Goal: Task Accomplishment & Management: Complete application form

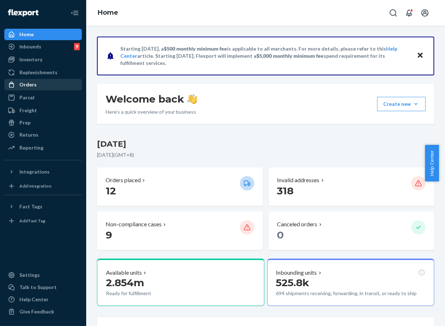
click at [48, 80] on div "Orders" at bounding box center [43, 85] width 76 height 10
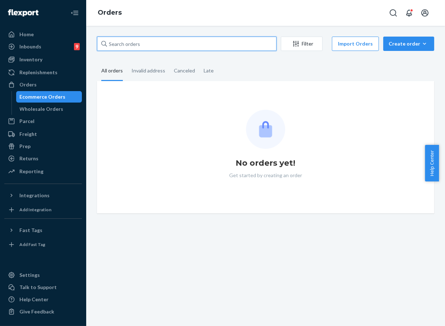
click at [168, 48] on input "text" at bounding box center [187, 44] width 180 height 14
paste input "254811246"
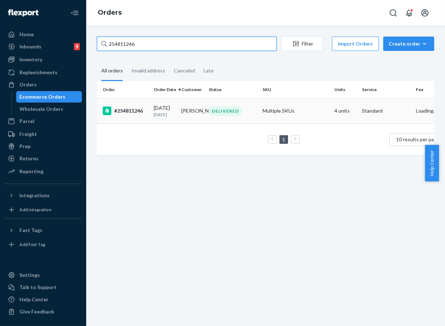
type input "254811246"
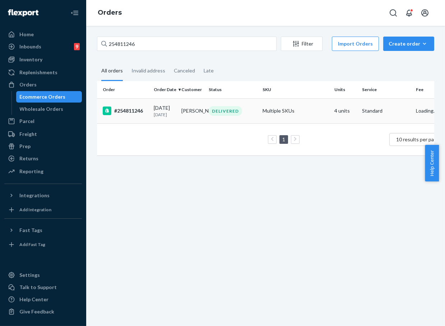
click at [175, 112] on p "[DATE]" at bounding box center [165, 115] width 22 height 6
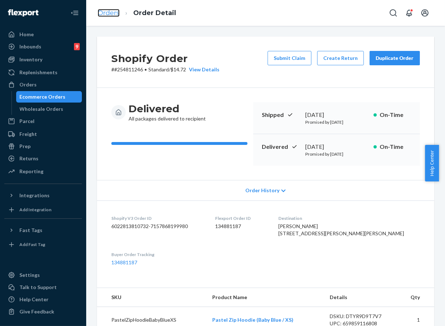
click at [111, 12] on link "Orders" at bounding box center [109, 13] width 22 height 8
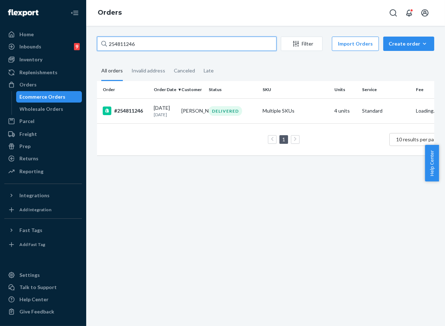
click at [129, 46] on input "254811246" at bounding box center [187, 44] width 180 height 14
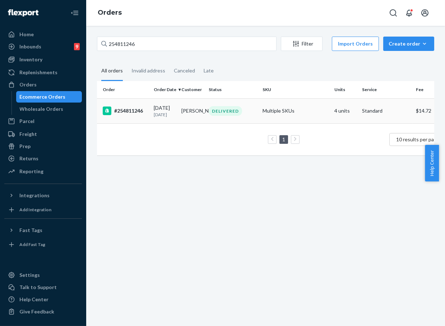
click at [141, 116] on td "#254811246" at bounding box center [124, 110] width 54 height 25
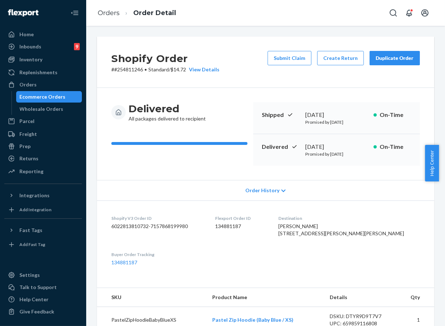
drag, startPoint x: 292, startPoint y: 58, endPoint x: 165, endPoint y: 36, distance: 129.0
click at [292, 57] on button "Submit Claim" at bounding box center [290, 58] width 44 height 14
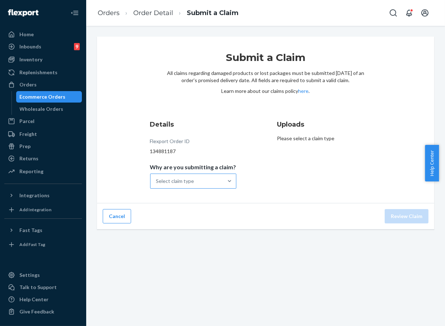
click at [216, 185] on div "Select claim type" at bounding box center [186, 181] width 73 height 14
click at [157, 185] on input "Why are you submitting a claim? Select claim type" at bounding box center [156, 181] width 1 height 7
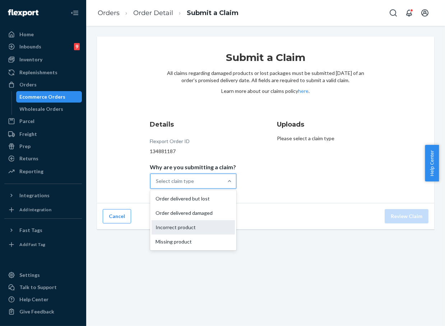
click at [197, 230] on div "Incorrect product" at bounding box center [193, 227] width 83 height 14
click at [157, 185] on input "Why are you submitting a claim? option Incorrect product focused, 3 of 4. 4 res…" at bounding box center [156, 181] width 1 height 7
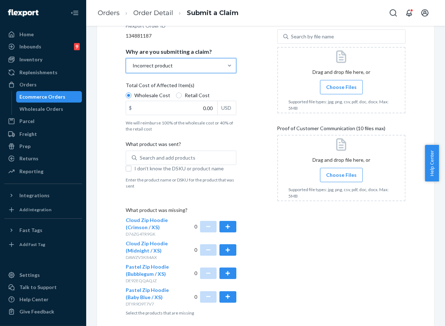
scroll to position [120, 0]
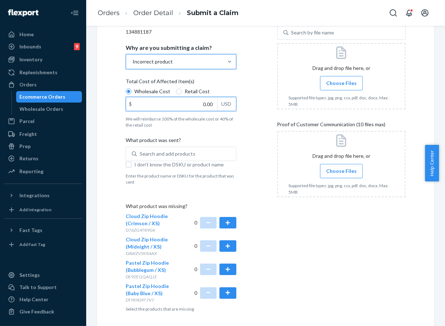
click at [192, 105] on input "0.00" at bounding box center [171, 104] width 91 height 14
type input "240.00"
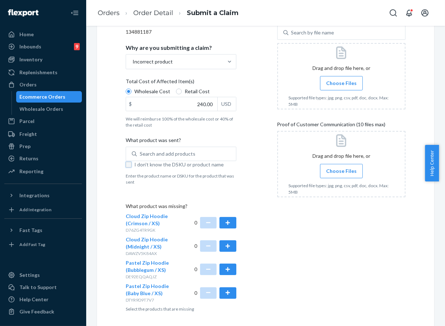
click at [128, 164] on input "I don't know the DSKU or product name" at bounding box center [129, 165] width 6 height 6
checkbox input "true"
click at [224, 225] on button "button" at bounding box center [227, 222] width 17 height 11
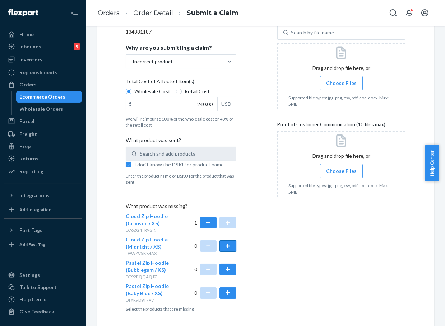
click at [231, 251] on button "button" at bounding box center [227, 246] width 17 height 11
click at [227, 273] on button "button" at bounding box center [227, 269] width 17 height 11
click at [229, 290] on button "button" at bounding box center [227, 293] width 17 height 11
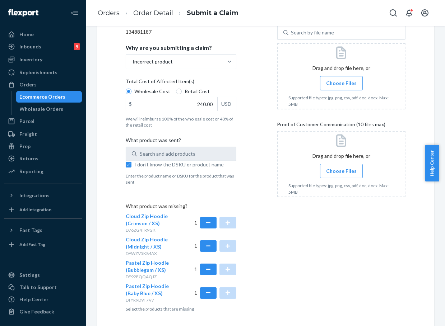
click at [332, 83] on span "Choose Files" at bounding box center [341, 83] width 31 height 7
click at [341, 83] on input "Choose Files" at bounding box center [341, 83] width 0 height 8
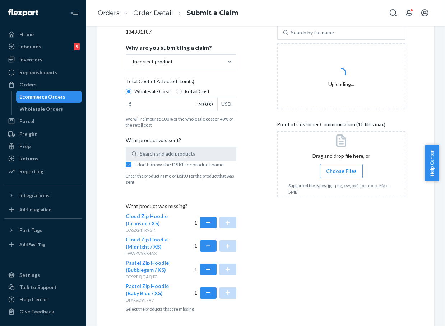
click at [351, 169] on label "Choose Files" at bounding box center [341, 171] width 43 height 14
click at [341, 169] on input "Choose Files" at bounding box center [341, 171] width 0 height 8
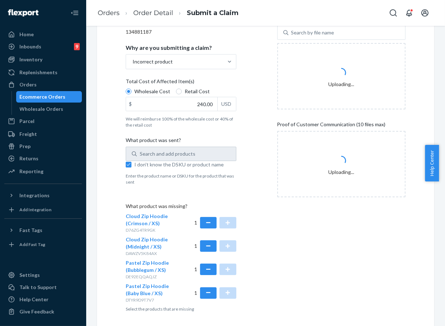
scroll to position [146, 0]
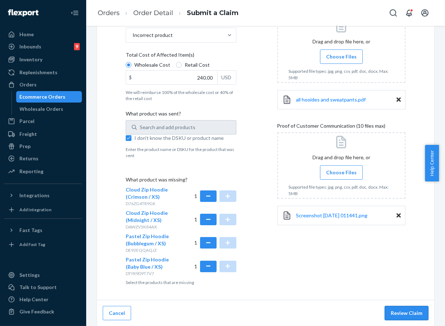
click at [392, 315] on button "Review Claim" at bounding box center [407, 313] width 44 height 14
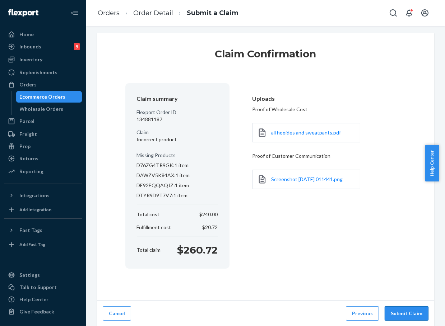
click at [392, 314] on button "Submit Claim" at bounding box center [407, 314] width 44 height 14
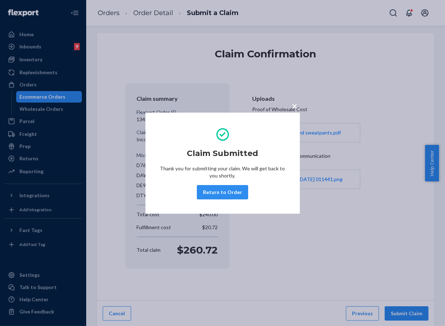
click at [219, 200] on div "Claim Submitted Thank you for submitting your claim. We will get back to you sh…" at bounding box center [223, 163] width 126 height 78
click at [221, 196] on button "Return to Order" at bounding box center [222, 192] width 51 height 14
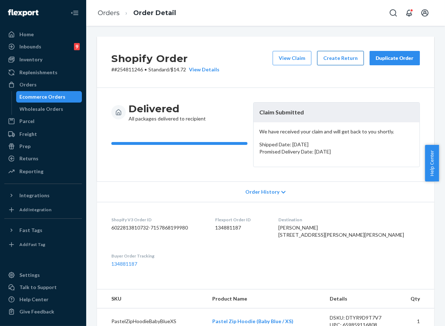
click at [333, 59] on button "Create Return" at bounding box center [340, 58] width 47 height 14
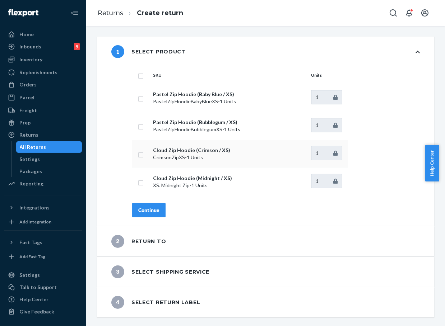
drag, startPoint x: 140, startPoint y: 74, endPoint x: 147, endPoint y: 150, distance: 76.4
click at [139, 74] on input "checkbox" at bounding box center [141, 75] width 6 height 8
checkbox input "true"
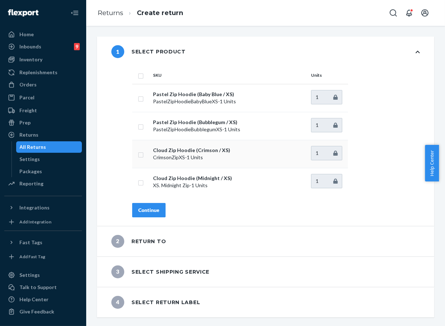
checkbox input "true"
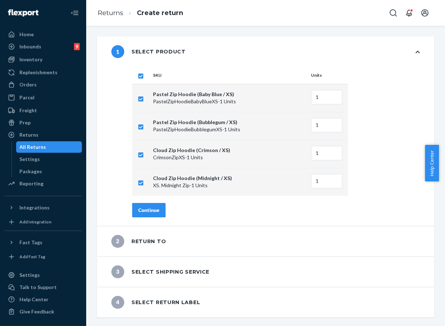
click at [157, 209] on div "Continue" at bounding box center [148, 210] width 21 height 7
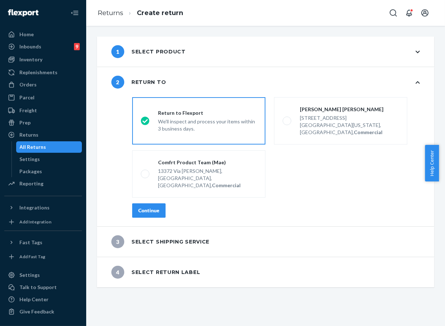
click at [154, 189] on div "destinationsRadioGroup Return to Flexport We'll inspect and process your items …" at bounding box center [276, 160] width 316 height 132
click at [154, 207] on div "Continue" at bounding box center [148, 210] width 21 height 7
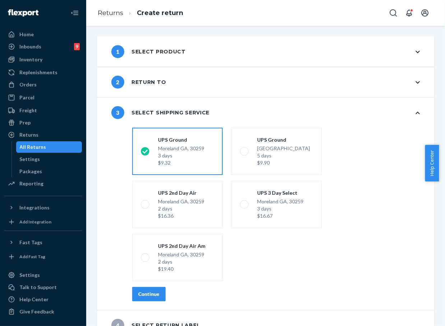
click at [147, 297] on div "Continue" at bounding box center [148, 294] width 21 height 7
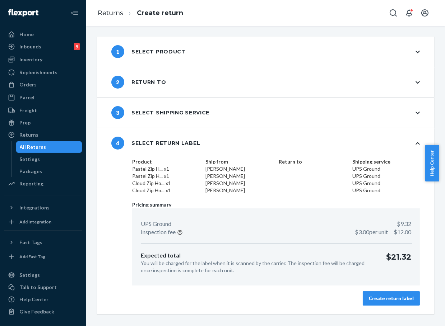
drag, startPoint x: 405, startPoint y: 295, endPoint x: 401, endPoint y: 296, distance: 4.2
click at [392, 296] on div "Create return label" at bounding box center [391, 298] width 45 height 7
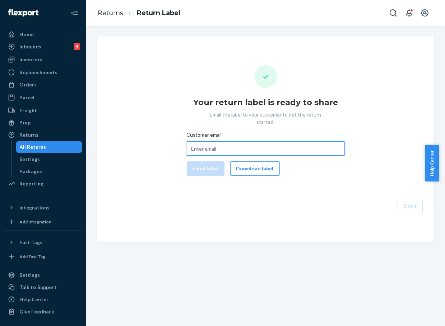
click at [219, 145] on input "Customer email" at bounding box center [266, 148] width 158 height 14
paste input "[EMAIL_ADDRESS][DOMAIN_NAME]"
type input "[EMAIL_ADDRESS][DOMAIN_NAME]"
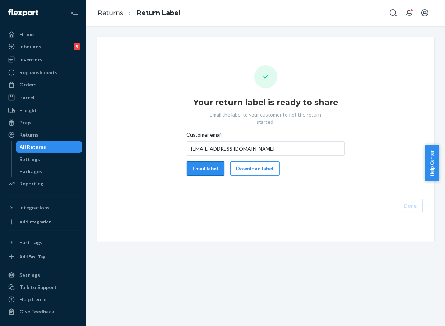
click at [195, 163] on button "Email label" at bounding box center [206, 169] width 38 height 14
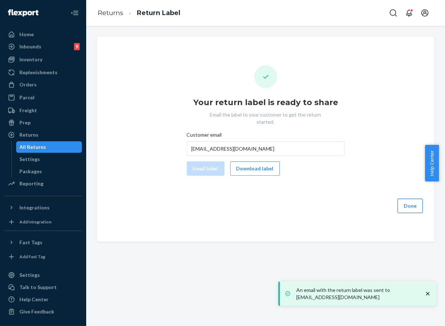
click at [392, 201] on button "Done" at bounding box center [410, 206] width 25 height 14
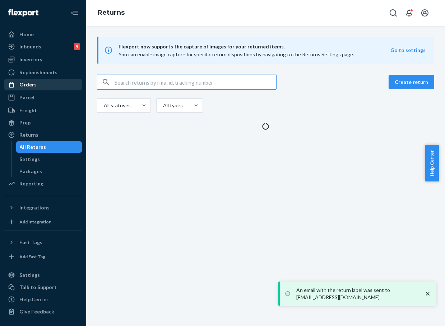
click at [40, 82] on div "Orders" at bounding box center [43, 85] width 76 height 10
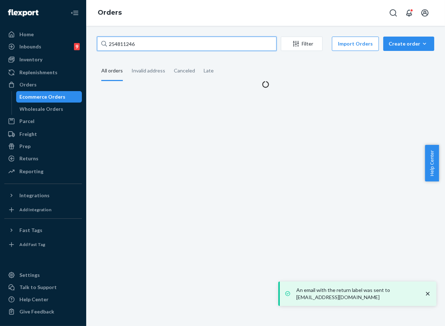
click at [135, 44] on input "254811246" at bounding box center [187, 44] width 180 height 14
paste input "346457"
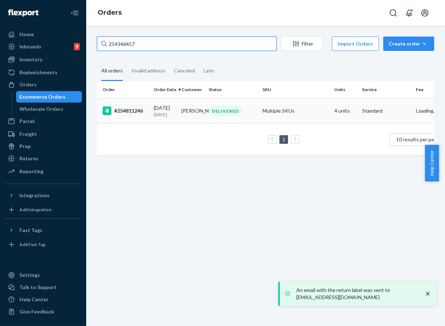
type input "254346457"
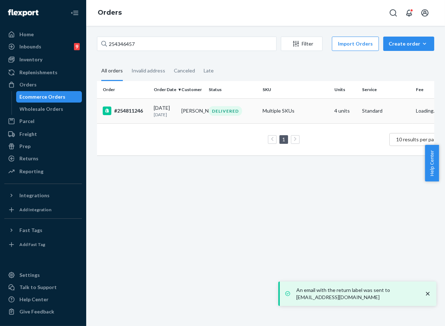
click at [195, 107] on td "[PERSON_NAME]" at bounding box center [192, 110] width 28 height 25
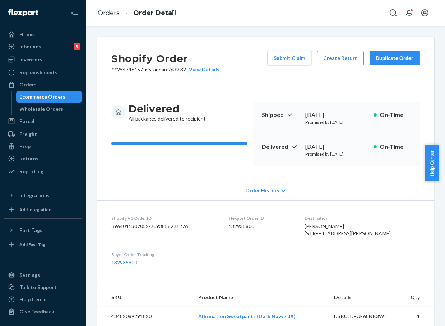
click at [289, 59] on button "Submit Claim" at bounding box center [290, 58] width 44 height 14
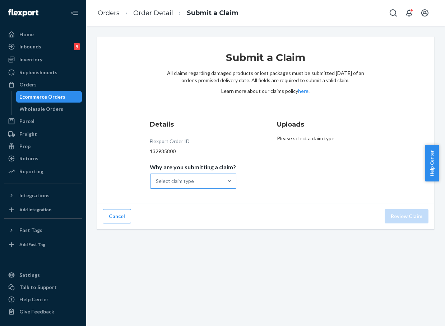
click at [196, 181] on div "Select claim type" at bounding box center [186, 181] width 73 height 14
click at [157, 181] on input "Why are you submitting a claim? Select claim type" at bounding box center [156, 181] width 1 height 7
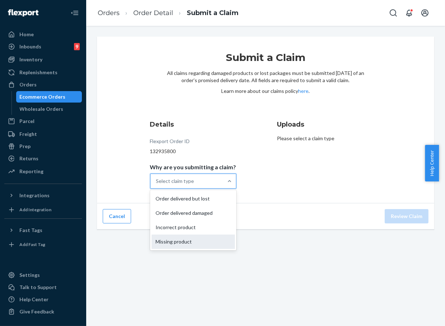
click at [179, 246] on div "Missing product" at bounding box center [193, 242] width 83 height 14
click at [157, 185] on input "Why are you submitting a claim? option Missing product focused, 4 of 4. 4 resul…" at bounding box center [156, 181] width 1 height 7
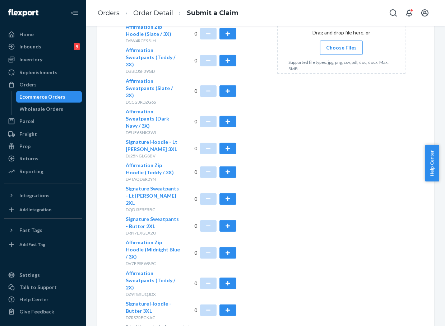
scroll to position [244, 0]
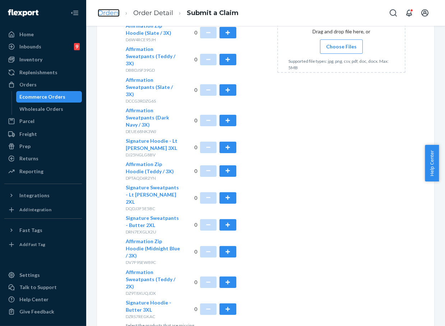
click at [116, 10] on link "Orders" at bounding box center [109, 13] width 22 height 8
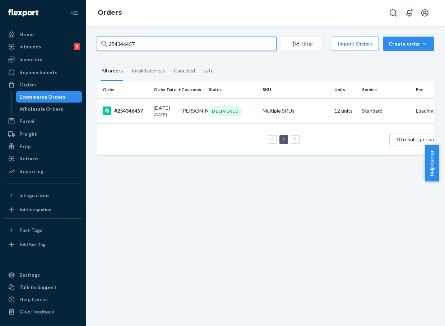
click at [124, 47] on input "254346457" at bounding box center [187, 44] width 180 height 14
paste input "709074"
type input "254709074"
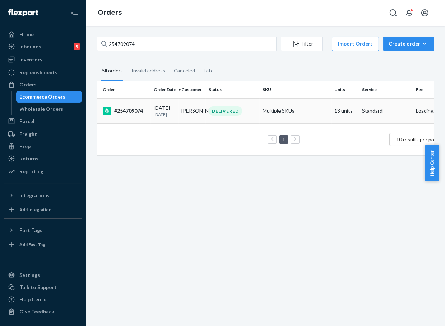
click at [181, 110] on td "[PERSON_NAME]" at bounding box center [192, 110] width 28 height 25
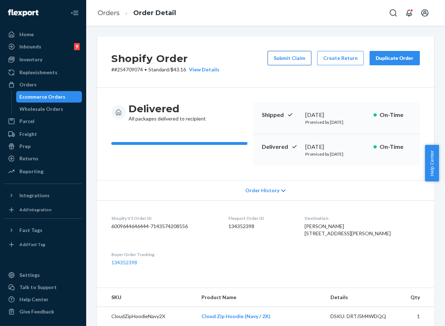
click at [285, 58] on button "Submit Claim" at bounding box center [290, 58] width 44 height 14
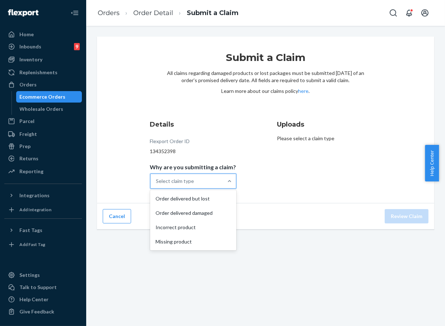
click at [213, 180] on div "Select claim type" at bounding box center [186, 181] width 73 height 14
click at [157, 180] on input "Why are you submitting a claim? option Order delivered but lost focused, 1 of 4…" at bounding box center [156, 181] width 1 height 7
click at [192, 245] on div "Missing product" at bounding box center [193, 242] width 83 height 14
click at [157, 185] on input "Why are you submitting a claim? option Missing product focused, 4 of 4. 4 resul…" at bounding box center [156, 181] width 1 height 7
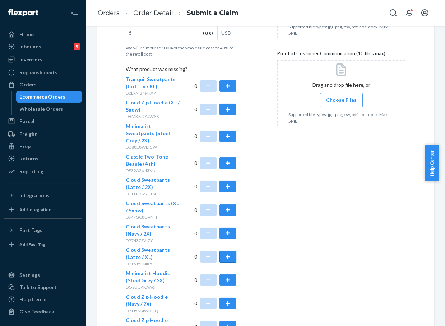
scroll to position [279, 0]
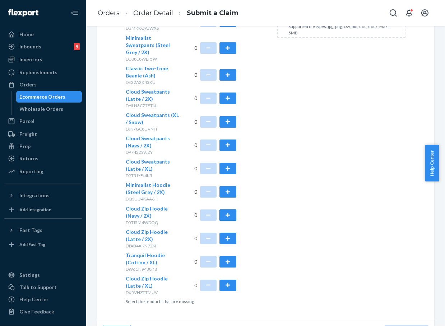
click at [223, 210] on button "button" at bounding box center [227, 215] width 17 height 11
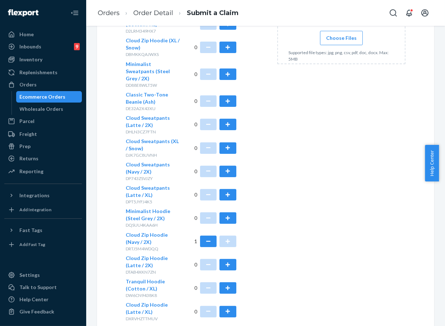
scroll to position [199, 0]
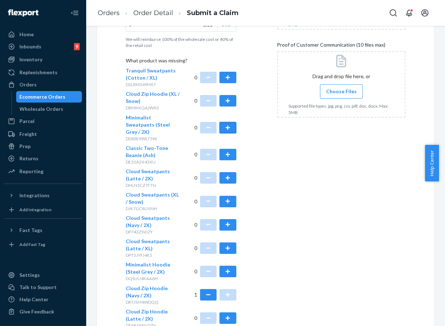
click at [226, 125] on button "button" at bounding box center [227, 127] width 17 height 11
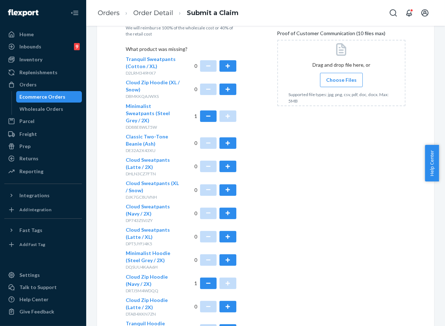
scroll to position [80, 0]
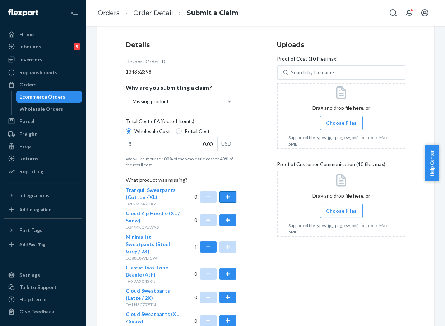
click at [223, 194] on button "button" at bounding box center [227, 196] width 17 height 11
click at [200, 199] on button "button" at bounding box center [208, 196] width 17 height 11
click at [227, 224] on button "button" at bounding box center [227, 220] width 17 height 11
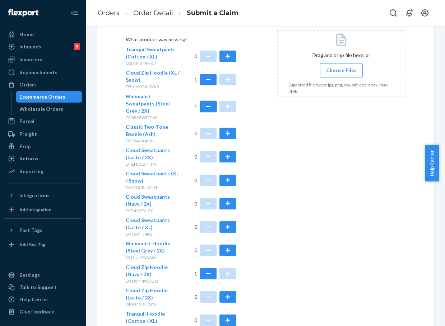
scroll to position [239, 0]
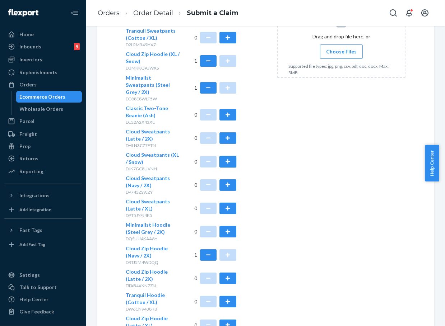
click at [224, 158] on button "button" at bounding box center [227, 161] width 17 height 11
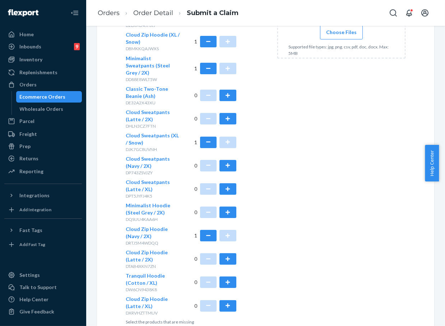
scroll to position [291, 0]
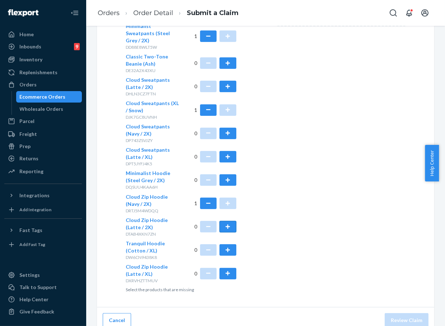
click at [224, 222] on button "button" at bounding box center [227, 226] width 17 height 11
click at [224, 269] on button "button" at bounding box center [227, 273] width 17 height 11
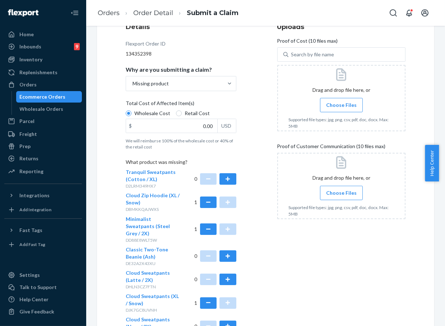
scroll to position [92, 0]
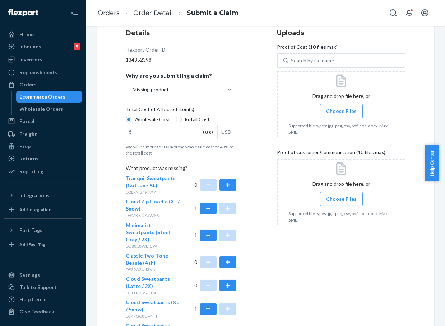
click at [338, 109] on span "Choose Files" at bounding box center [341, 111] width 31 height 7
click at [341, 109] on input "Choose Files" at bounding box center [341, 111] width 0 height 8
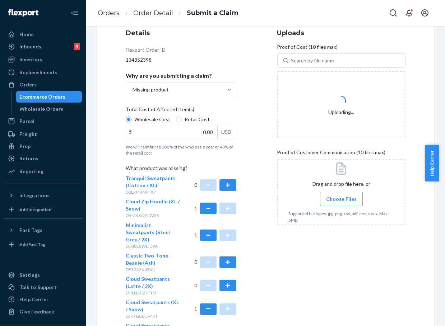
drag, startPoint x: 327, startPoint y: 199, endPoint x: 320, endPoint y: 199, distance: 7.5
click at [327, 199] on span "Choose Files" at bounding box center [341, 199] width 31 height 7
click at [346, 200] on span "Choose Files" at bounding box center [341, 199] width 31 height 7
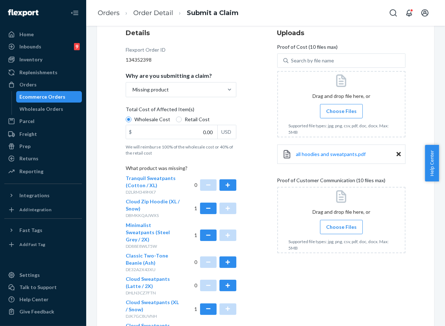
click at [333, 222] on label "Choose Files" at bounding box center [341, 227] width 43 height 14
click at [341, 223] on input "Choose Files" at bounding box center [341, 227] width 0 height 8
click at [326, 156] on span "all hoodies and sweatpants.pdf" at bounding box center [331, 154] width 70 height 6
click at [197, 126] on input "0.00" at bounding box center [171, 132] width 91 height 14
click at [196, 126] on input "0.00" at bounding box center [171, 132] width 91 height 14
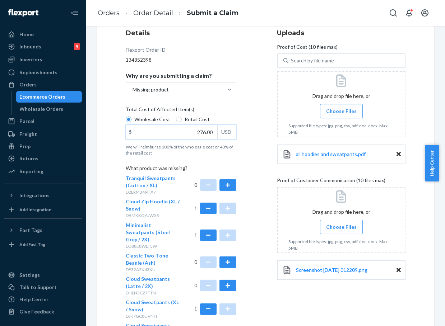
type input "276.00"
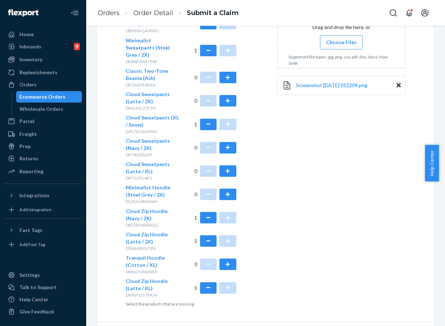
scroll to position [291, 0]
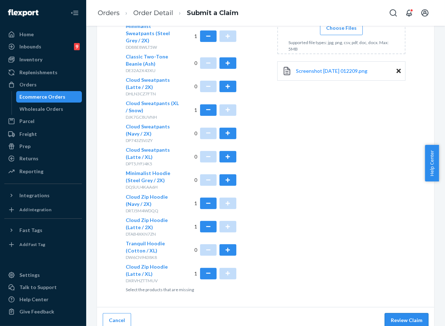
click at [392, 313] on button "Review Claim" at bounding box center [407, 320] width 44 height 14
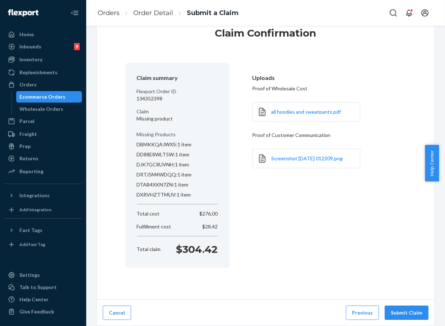
scroll to position [24, 0]
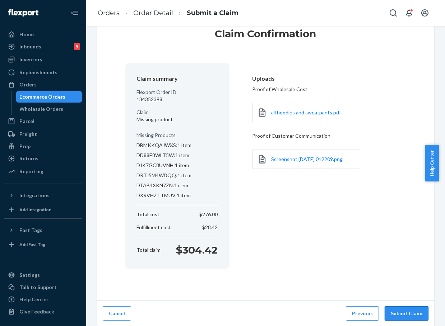
click at [392, 318] on button "Submit Claim" at bounding box center [407, 314] width 44 height 14
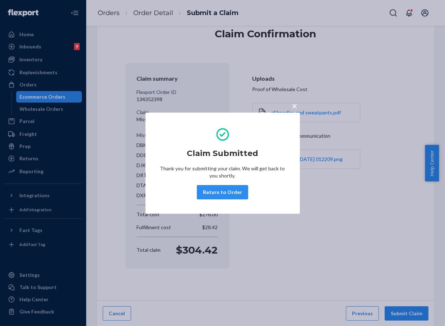
click at [108, 11] on div "× Claim Submitted Thank you for submitting your claim. We will get back to you …" at bounding box center [222, 163] width 445 height 326
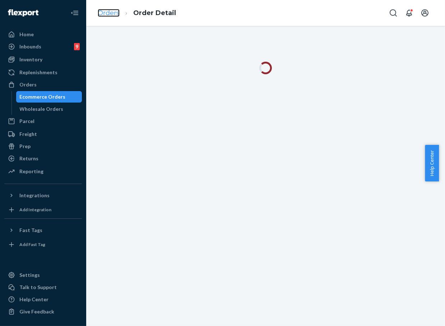
click at [107, 15] on link "Orders" at bounding box center [109, 13] width 22 height 8
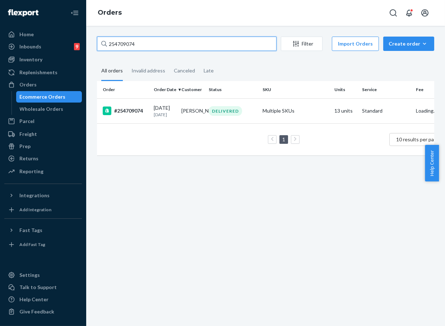
click at [121, 47] on input "254709074" at bounding box center [187, 44] width 180 height 14
paste input "837022"
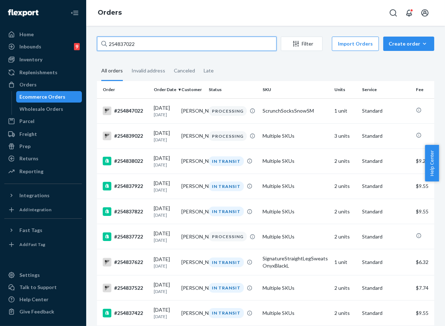
type input "254837022"
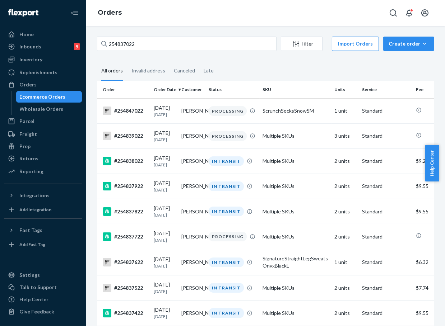
click at [163, 33] on div "254837022 Filter Import Orders Create order Ecommerce order Removal order All o…" at bounding box center [265, 176] width 359 height 301
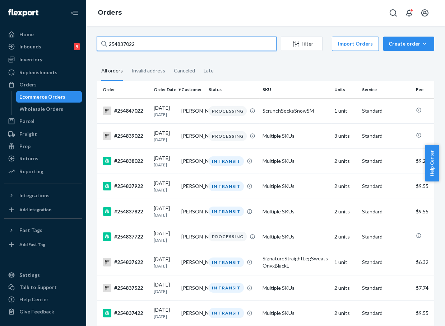
click at [128, 40] on input "254837022" at bounding box center [187, 44] width 180 height 14
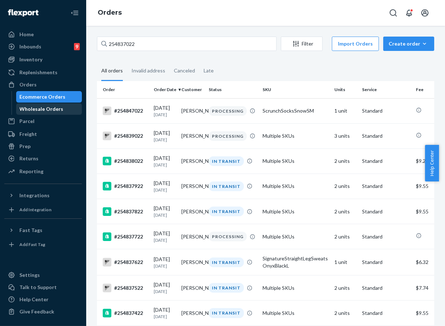
click at [52, 111] on div "Wholesale Orders" at bounding box center [42, 109] width 44 height 7
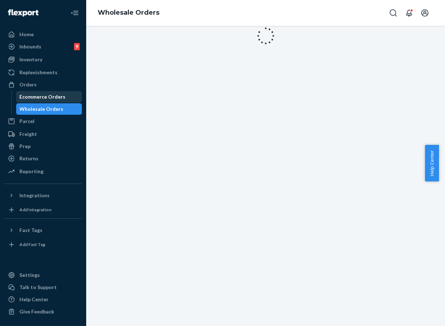
click at [46, 93] on div "Ecommerce Orders" at bounding box center [43, 96] width 46 height 7
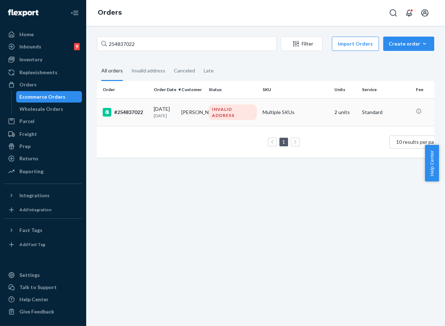
click at [178, 118] on td "[PERSON_NAME]" at bounding box center [192, 112] width 28 height 28
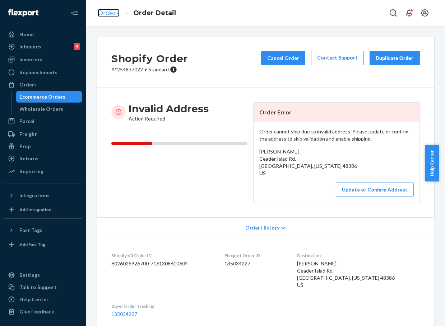
click at [115, 14] on link "Orders" at bounding box center [109, 13] width 22 height 8
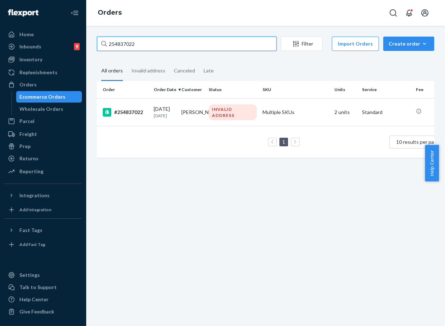
click at [123, 49] on input "254837022" at bounding box center [187, 44] width 180 height 14
paste input "3721664"
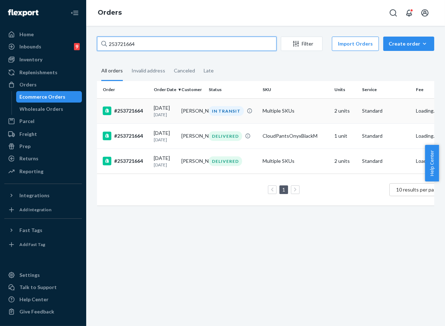
type input "253721664"
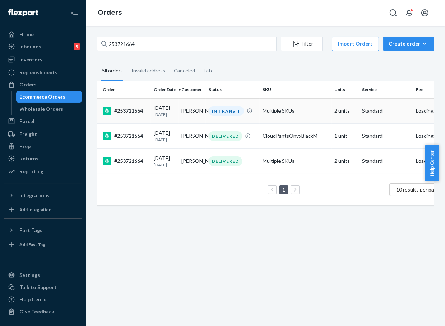
click at [130, 115] on div "#253721664" at bounding box center [125, 111] width 45 height 9
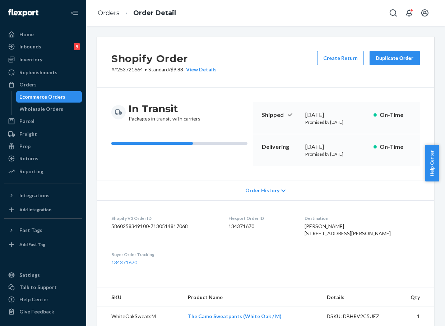
click at [387, 59] on div "Duplicate Order" at bounding box center [395, 58] width 38 height 7
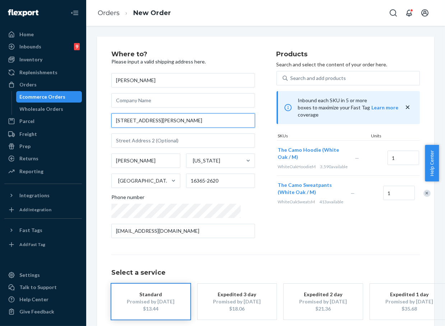
drag, startPoint x: 145, startPoint y: 121, endPoint x: 108, endPoint y: 123, distance: 37.0
click at [108, 123] on div "Where to? Please input a valid shipping address here. [PERSON_NAME] [STREET_ADD…" at bounding box center [265, 200] width 337 height 326
paste input "[STREET_ADDRESS]"
type input "[STREET_ADDRESS]"
type input "[GEOGRAPHIC_DATA]"
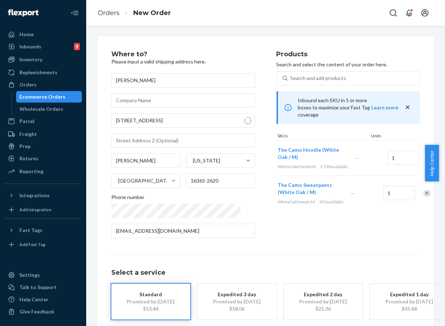
type input "16506"
type input "2288 Pinnacle Ct"
click at [330, 250] on div "Where to? Please input a valid shipping address here. [PERSON_NAME] [STREET_ADD…" at bounding box center [265, 200] width 308 height 298
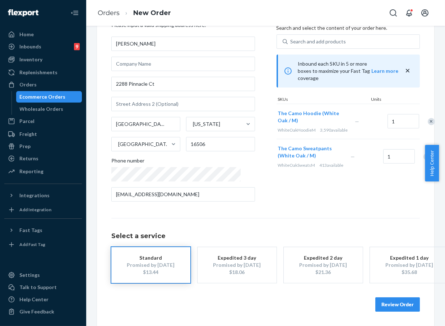
scroll to position [42, 0]
click at [381, 298] on button "Review Order" at bounding box center [397, 305] width 45 height 14
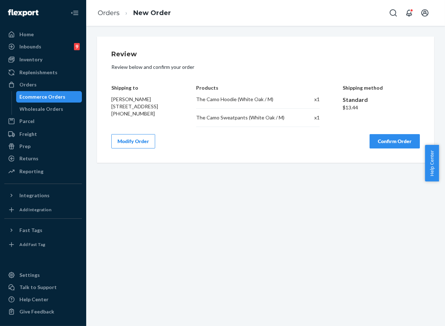
scroll to position [0, 0]
click at [382, 141] on button "Confirm Order" at bounding box center [394, 141] width 50 height 14
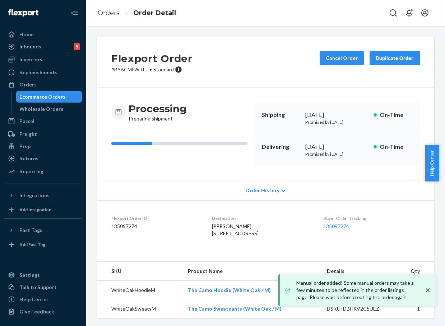
drag, startPoint x: 299, startPoint y: 148, endPoint x: 163, endPoint y: 24, distance: 184.0
click at [333, 148] on div "Delivering [DATE] Promised by [DATE] On-Time" at bounding box center [336, 150] width 167 height 32
copy div "[DATE]"
click at [329, 228] on link "135097274" at bounding box center [336, 226] width 26 height 6
